Goal: Transaction & Acquisition: Purchase product/service

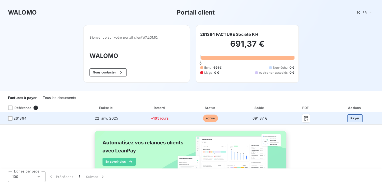
click at [350, 118] on button "Payer" at bounding box center [355, 118] width 16 height 8
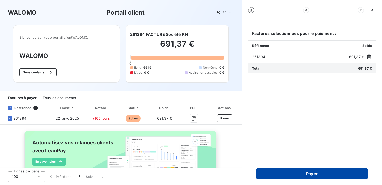
click at [313, 175] on button "Payer" at bounding box center [312, 173] width 112 height 11
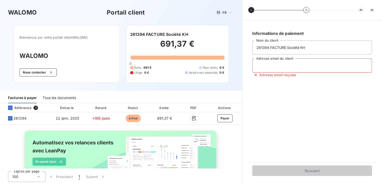
click at [276, 66] on input "Adresse email du client" at bounding box center [312, 65] width 120 height 14
type input "karinehyvonnet@yahoo.fr"
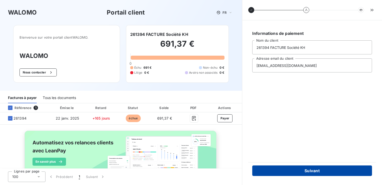
click at [314, 170] on button "Suivant" at bounding box center [312, 170] width 120 height 11
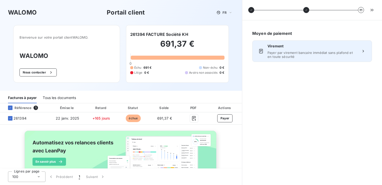
click at [363, 53] on icon at bounding box center [363, 51] width 5 height 5
